Goal: Check status: Check status

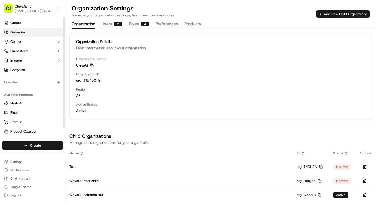
click at [20, 32] on span "Deliveries" at bounding box center [17, 32] width 15 height 5
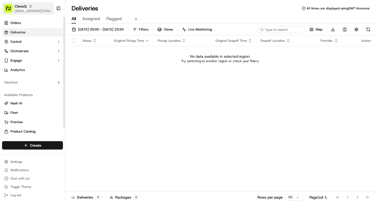
click at [25, 10] on span "[EMAIL_ADDRESS][DOMAIN_NAME]" at bounding box center [33, 11] width 37 height 4
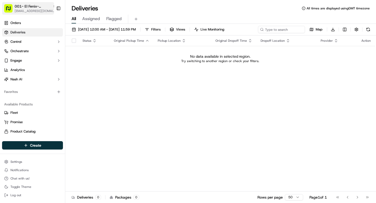
click at [26, 10] on span "[EMAIL_ADDRESS][DOMAIN_NAME]" at bounding box center [36, 11] width 42 height 4
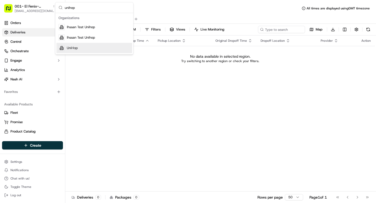
type input "unihop"
click at [82, 47] on div "UniHop" at bounding box center [94, 48] width 76 height 10
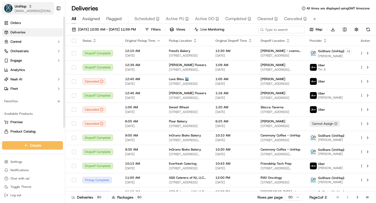
click at [32, 9] on span "[EMAIL_ADDRESS][DOMAIN_NAME]" at bounding box center [33, 11] width 37 height 4
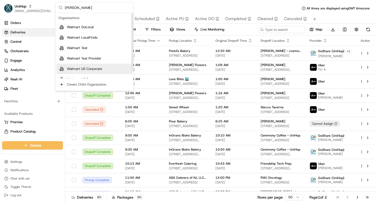
type input "walma"
click at [89, 70] on span "Walmart US Corporate" at bounding box center [84, 69] width 35 height 5
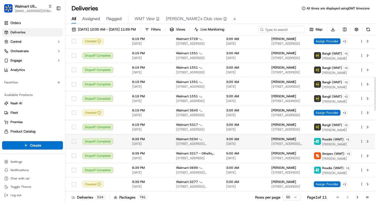
scroll to position [200, 0]
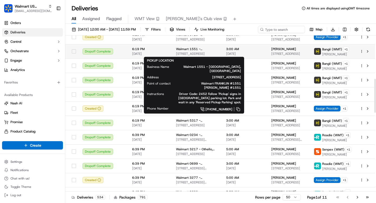
click at [179, 53] on span "6701 S 27TH ST, FRANKLIN, WI 53132, US" at bounding box center [197, 54] width 42 height 4
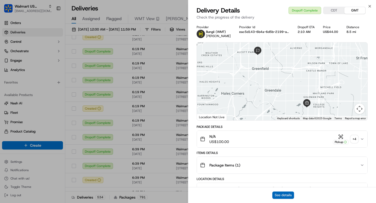
click at [280, 196] on button "See details" at bounding box center [283, 195] width 22 height 7
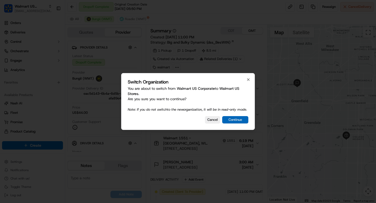
click at [240, 122] on button "Continue" at bounding box center [235, 119] width 26 height 7
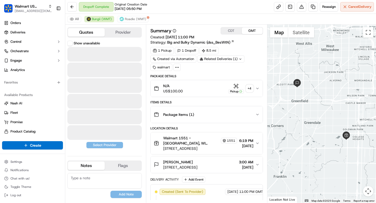
click at [93, 36] on button "Quotes" at bounding box center [86, 32] width 37 height 8
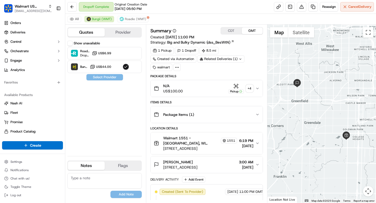
click at [71, 43] on button "Show unavailable" at bounding box center [69, 43] width 5 height 5
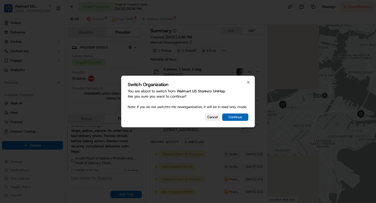
click at [238, 119] on button "Continue" at bounding box center [235, 117] width 26 height 7
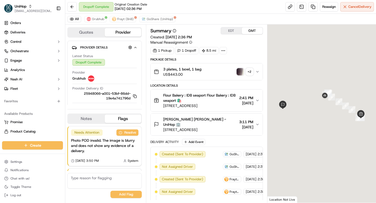
scroll to position [57, 0]
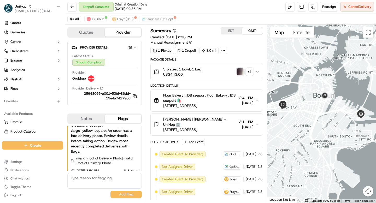
click at [242, 70] on img "button" at bounding box center [240, 71] width 7 height 7
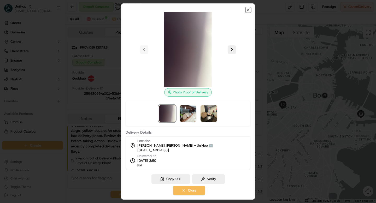
click at [247, 12] on icon "button" at bounding box center [248, 10] width 4 height 4
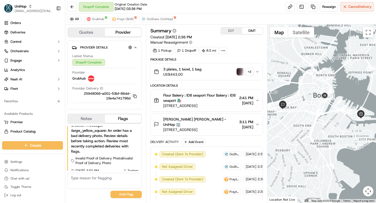
click at [258, 71] on icon "button" at bounding box center [257, 72] width 4 height 4
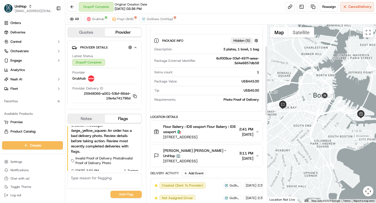
scroll to position [72, 0]
